Goal: Transaction & Acquisition: Subscribe to service/newsletter

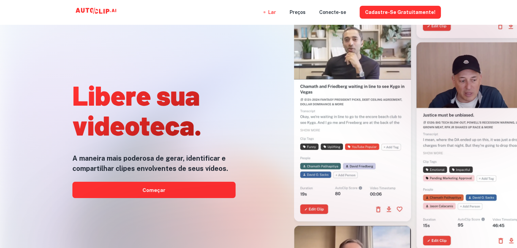
click at [163, 189] on div at bounding box center [258, 248] width 413 height 136
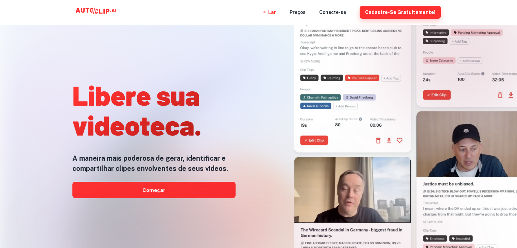
click at [385, 15] on font "Cadastre-se gratuitamente!" at bounding box center [400, 12] width 70 height 8
